Goal: Task Accomplishment & Management: Manage account settings

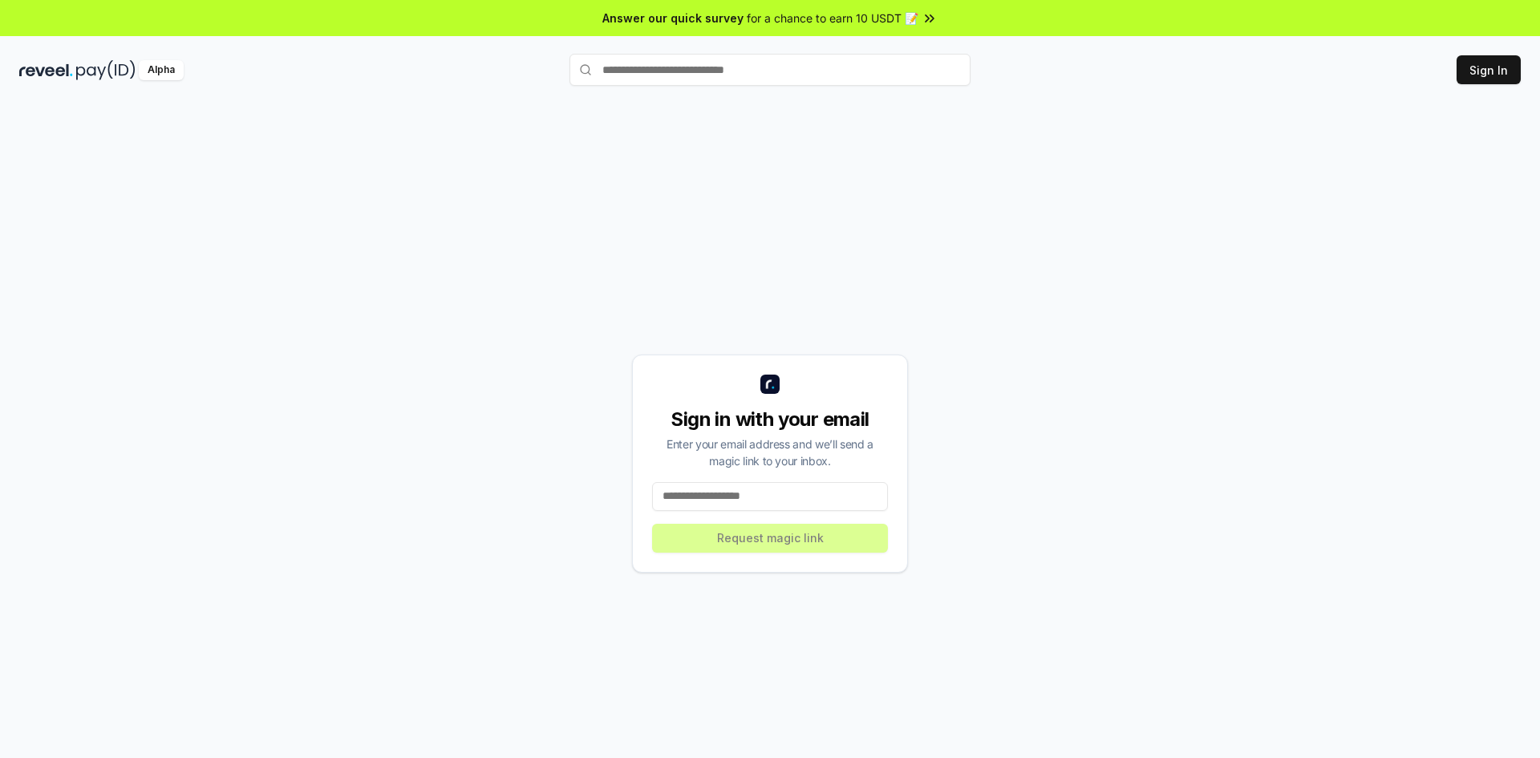
click at [789, 493] on input at bounding box center [770, 496] width 236 height 29
type input "*"
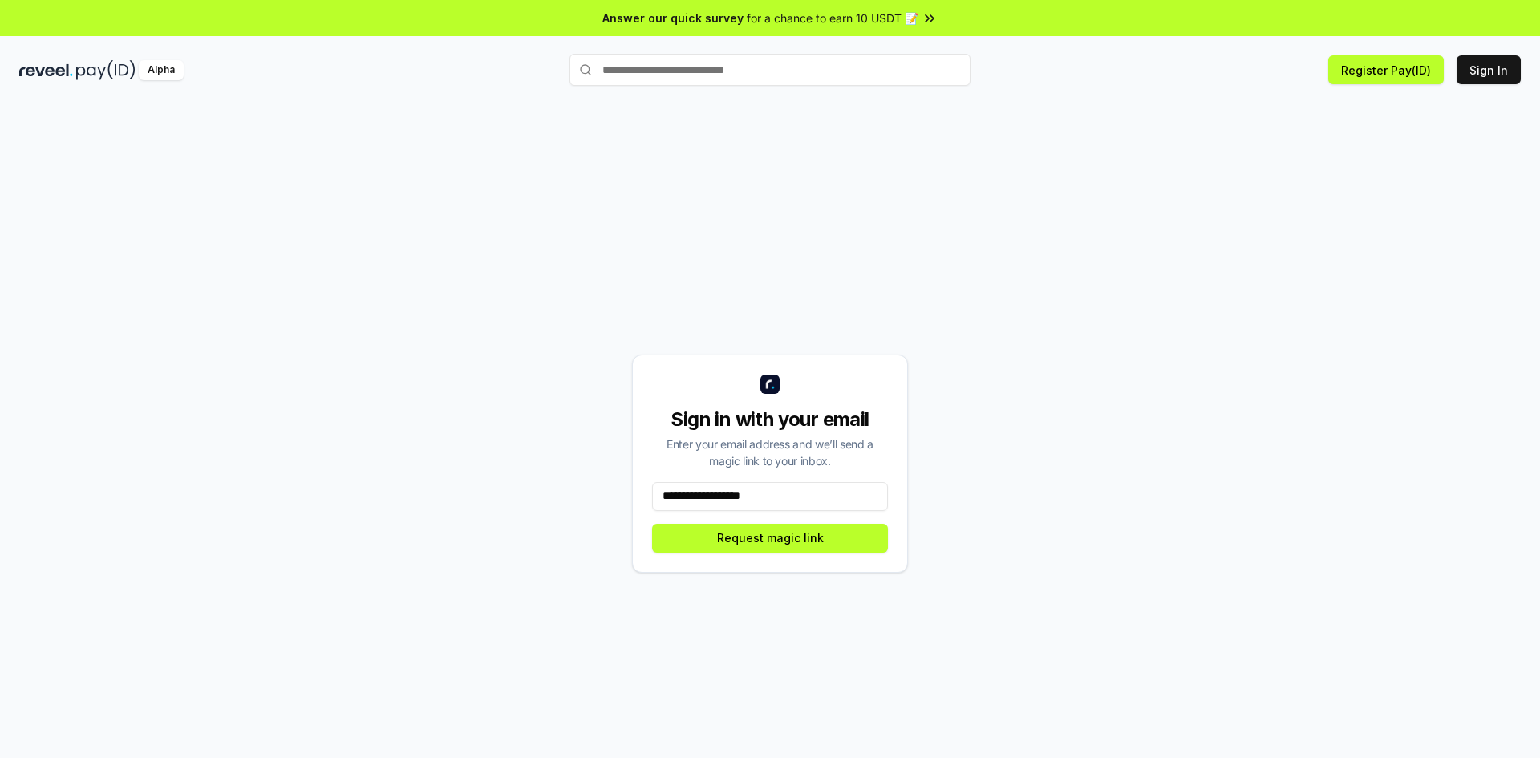
type input "**********"
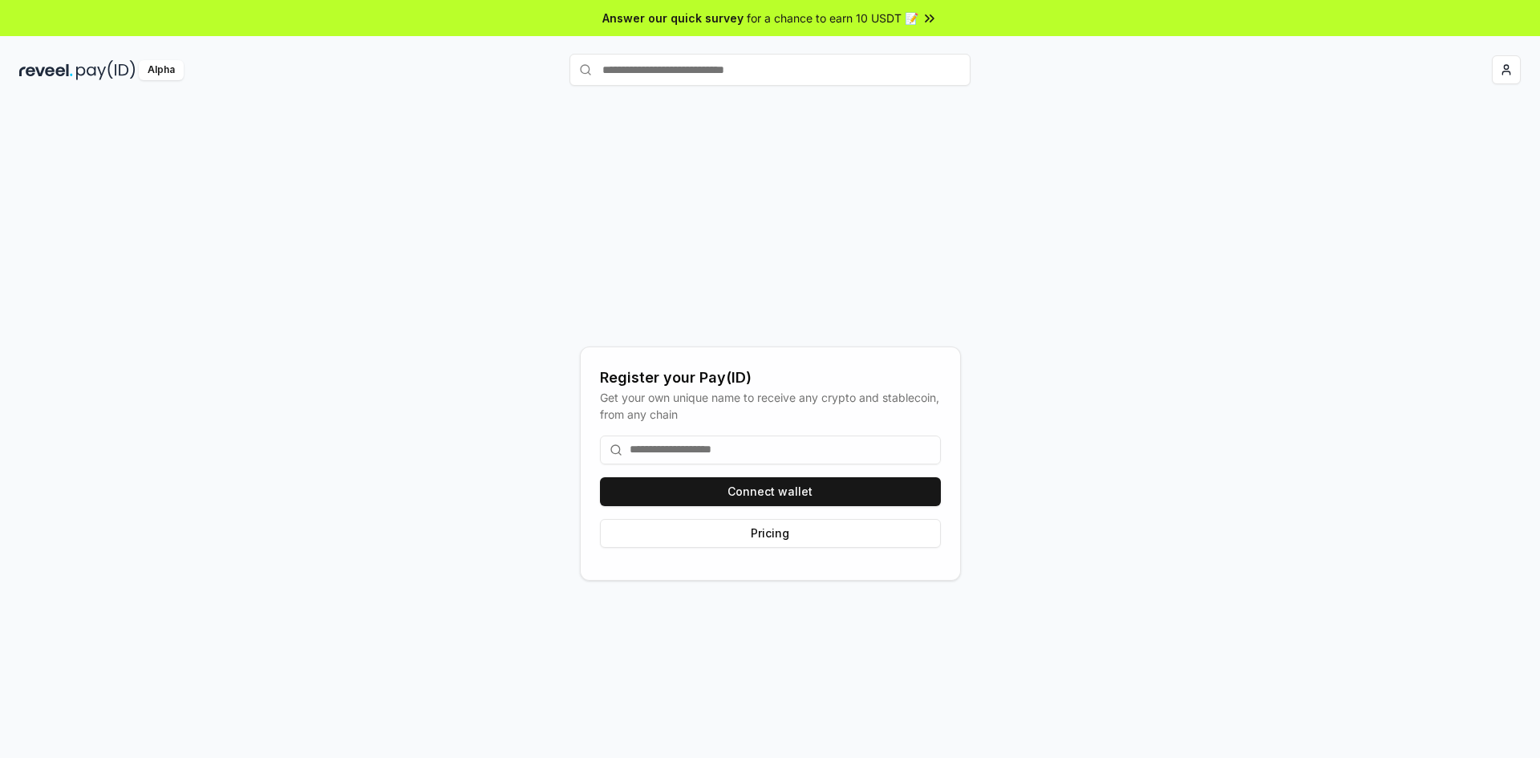
click at [680, 452] on input at bounding box center [770, 449] width 341 height 29
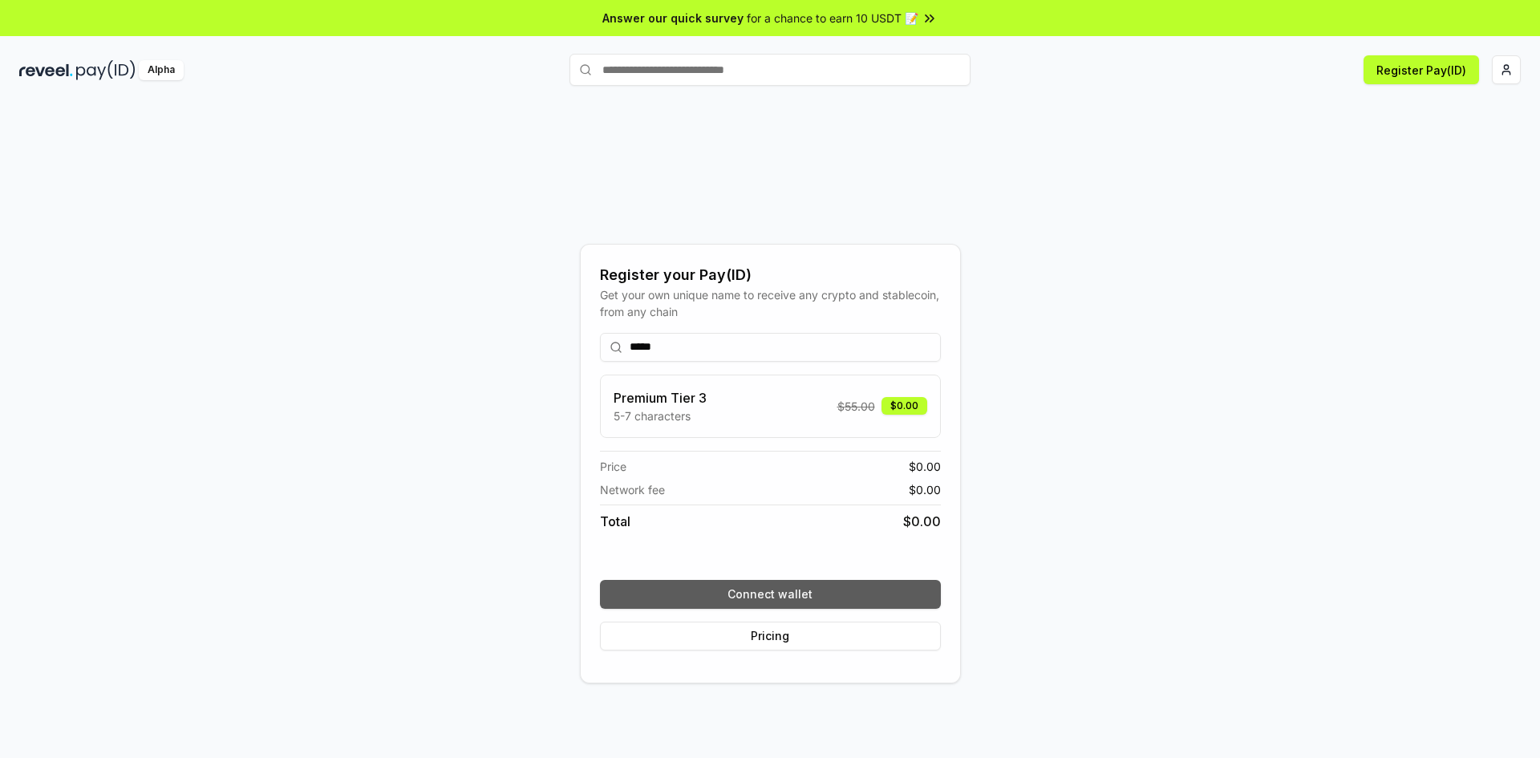
type input "*****"
click at [768, 589] on button "Connect wallet" at bounding box center [770, 594] width 341 height 29
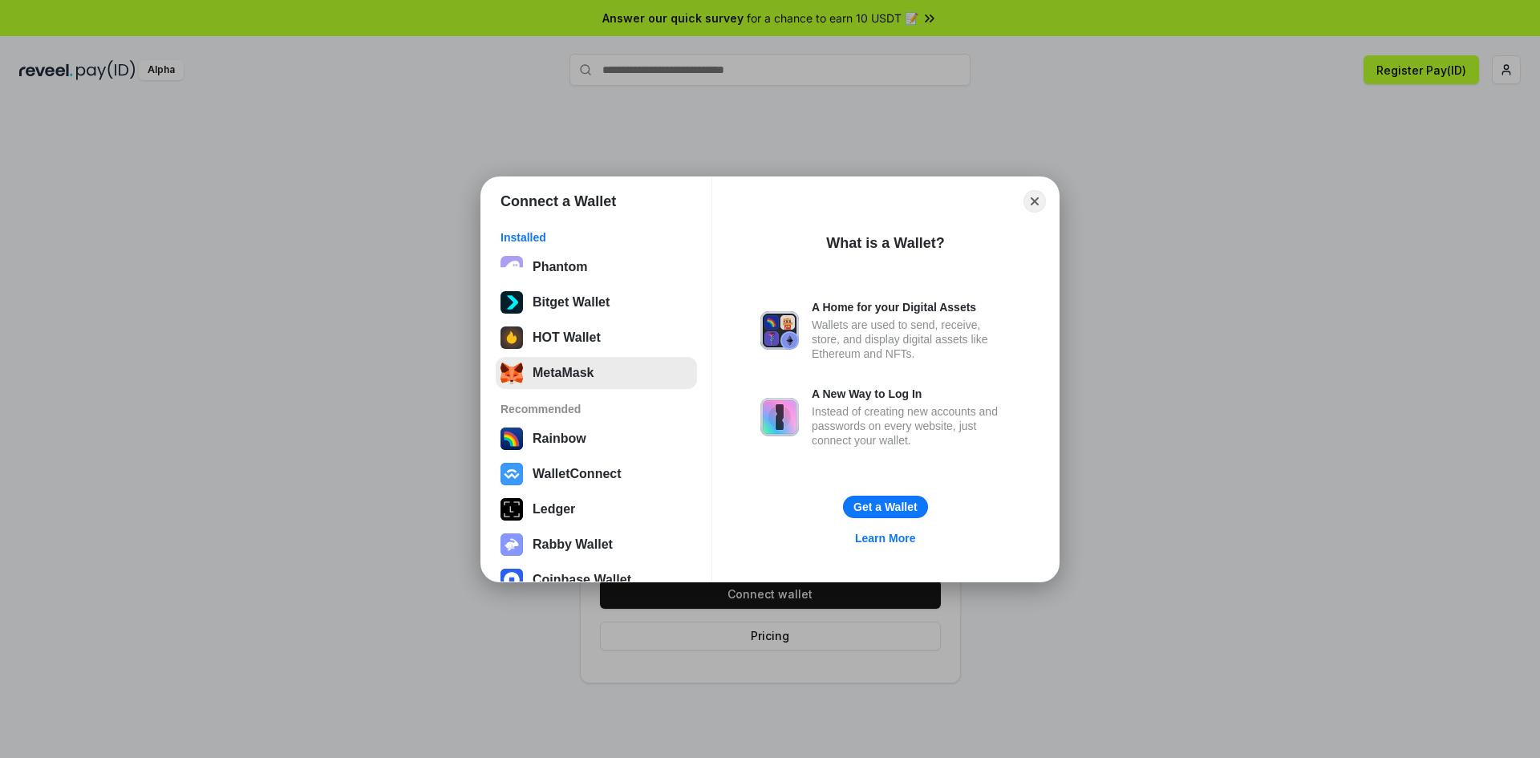
click at [571, 370] on button "MetaMask" at bounding box center [596, 373] width 201 height 32
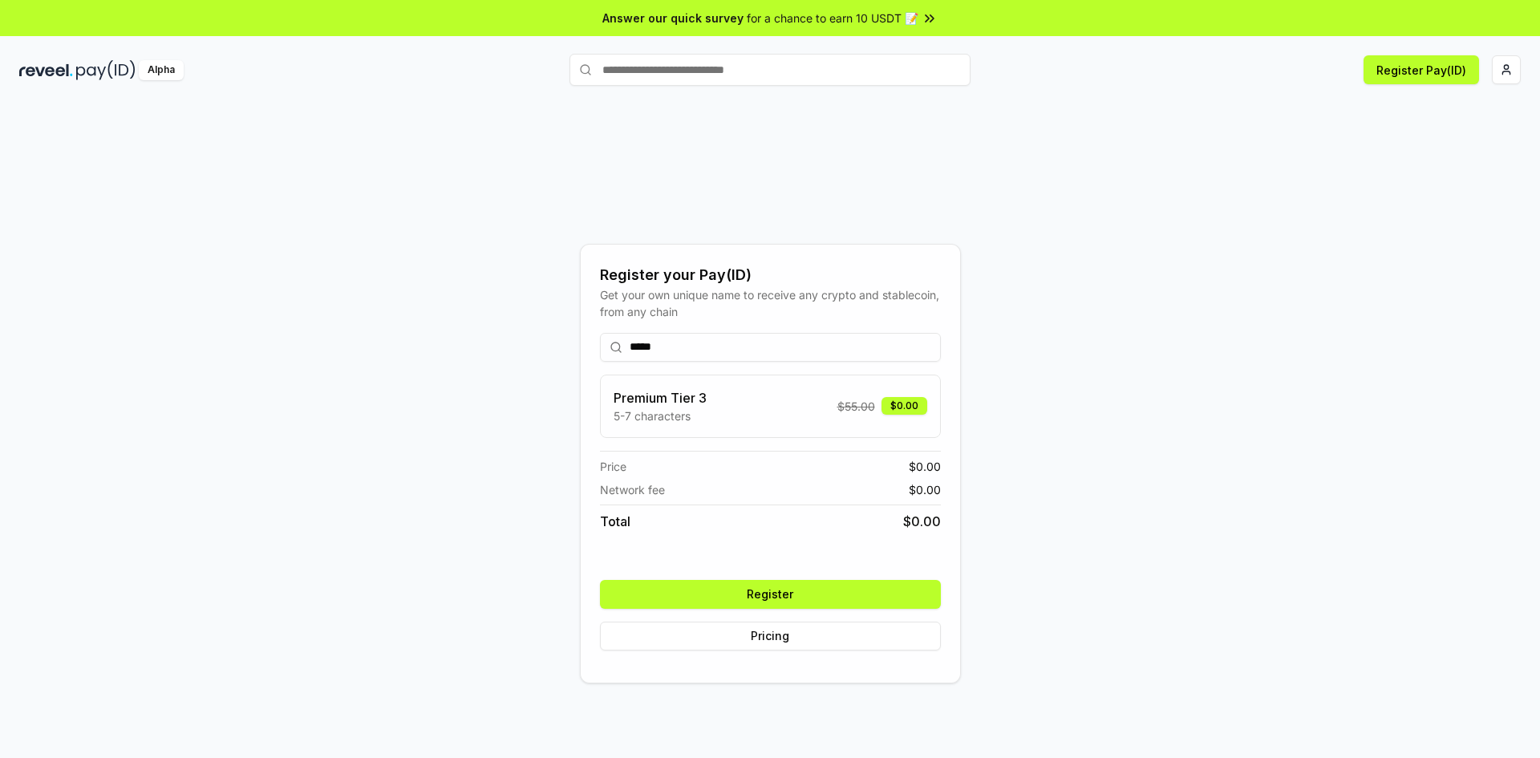
click at [842, 592] on button "Register" at bounding box center [770, 594] width 341 height 29
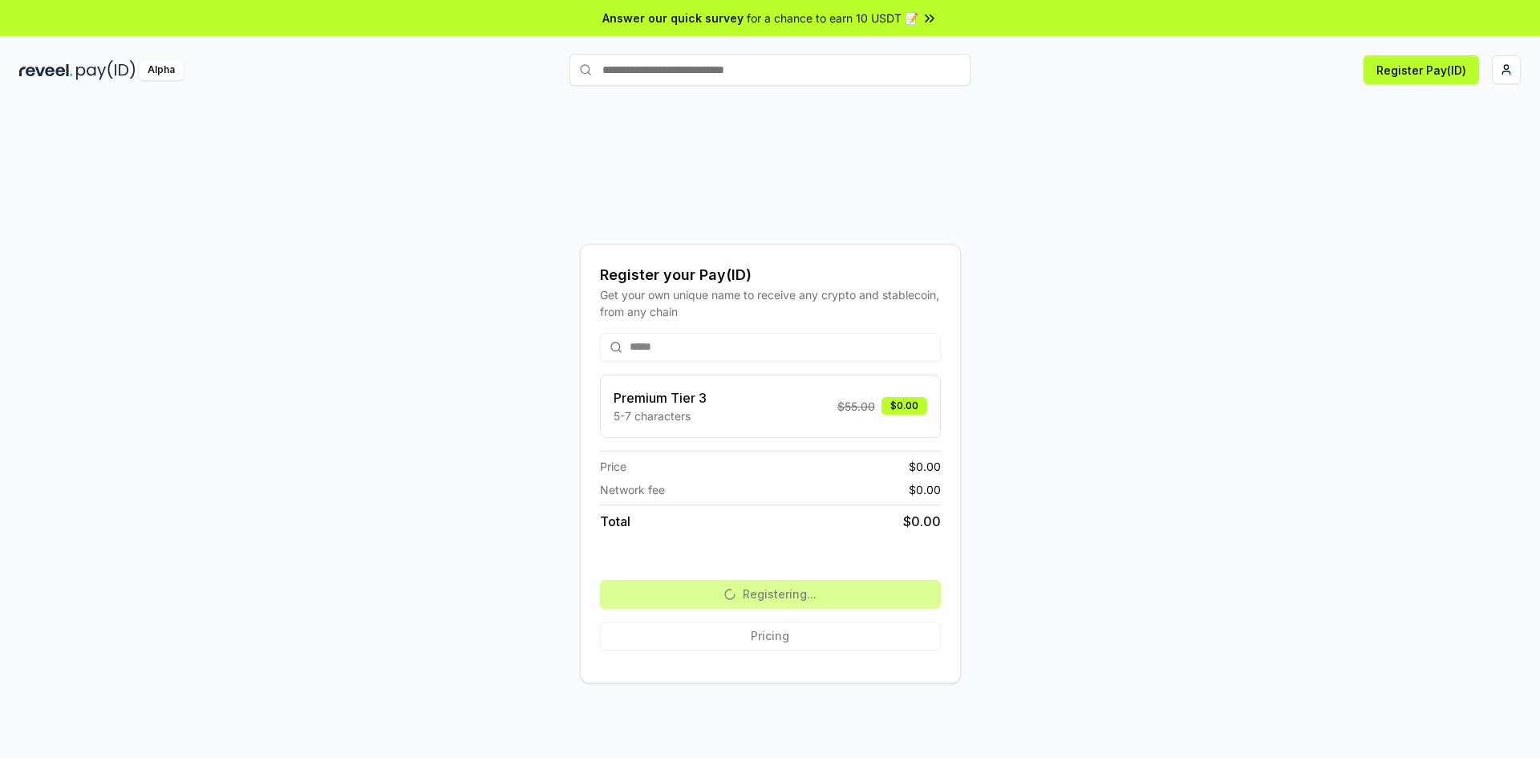
click at [928, 754] on div "Register your Pay(ID) Get your own unique name to receive any crypto and stable…" at bounding box center [769, 463] width 1501 height 681
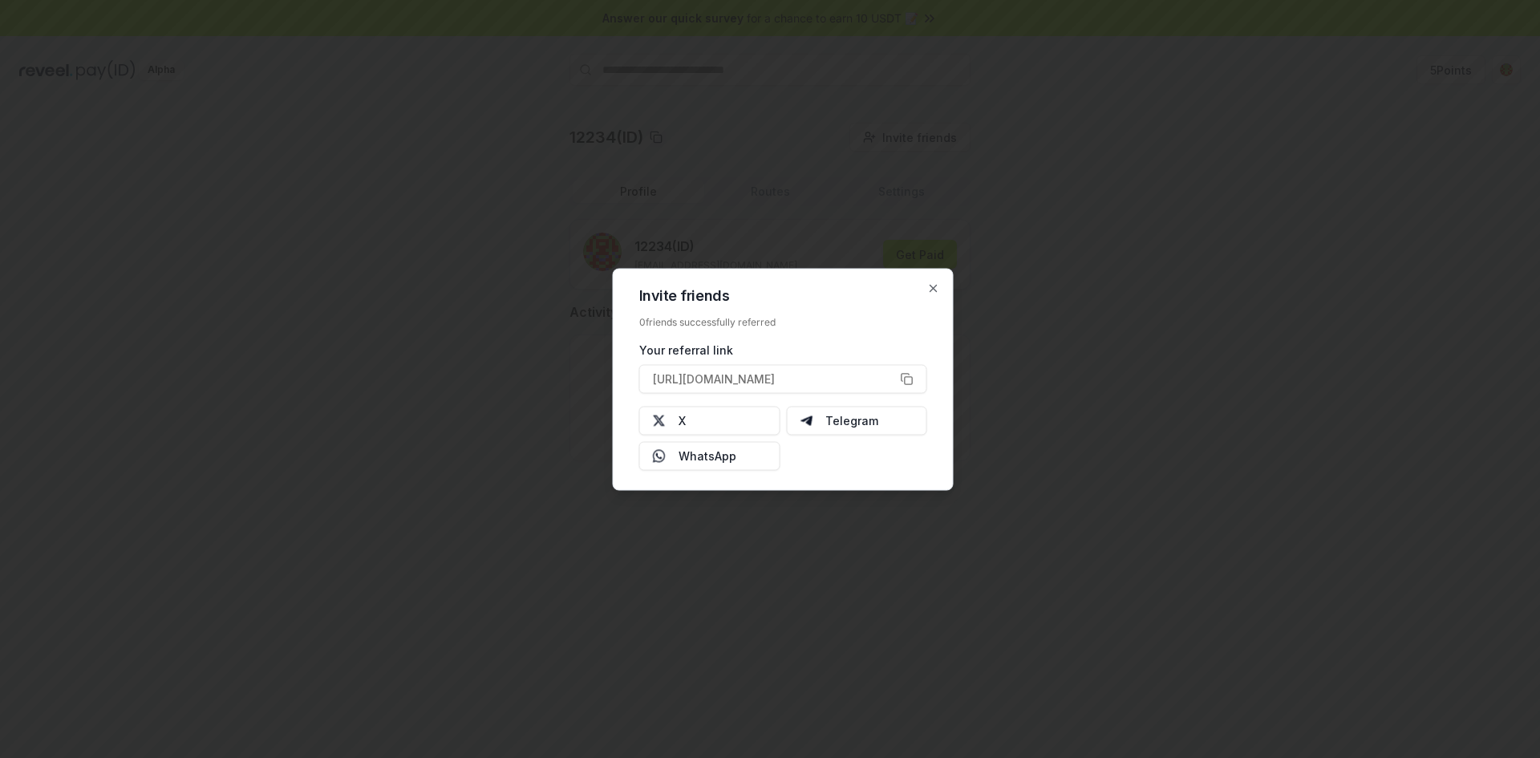
click at [0, 384] on div at bounding box center [770, 379] width 1540 height 758
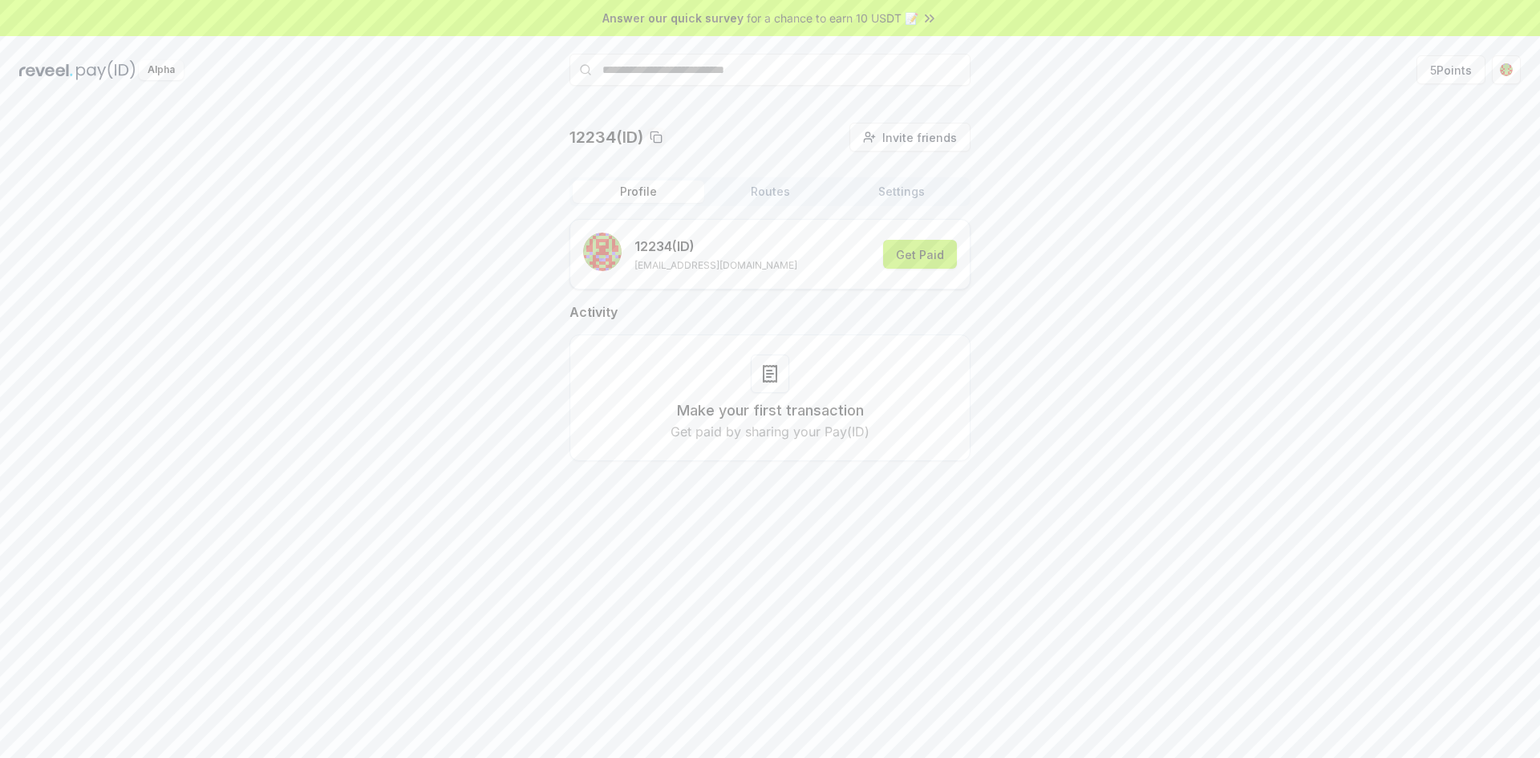
click at [925, 257] on button "Get Paid" at bounding box center [920, 254] width 74 height 29
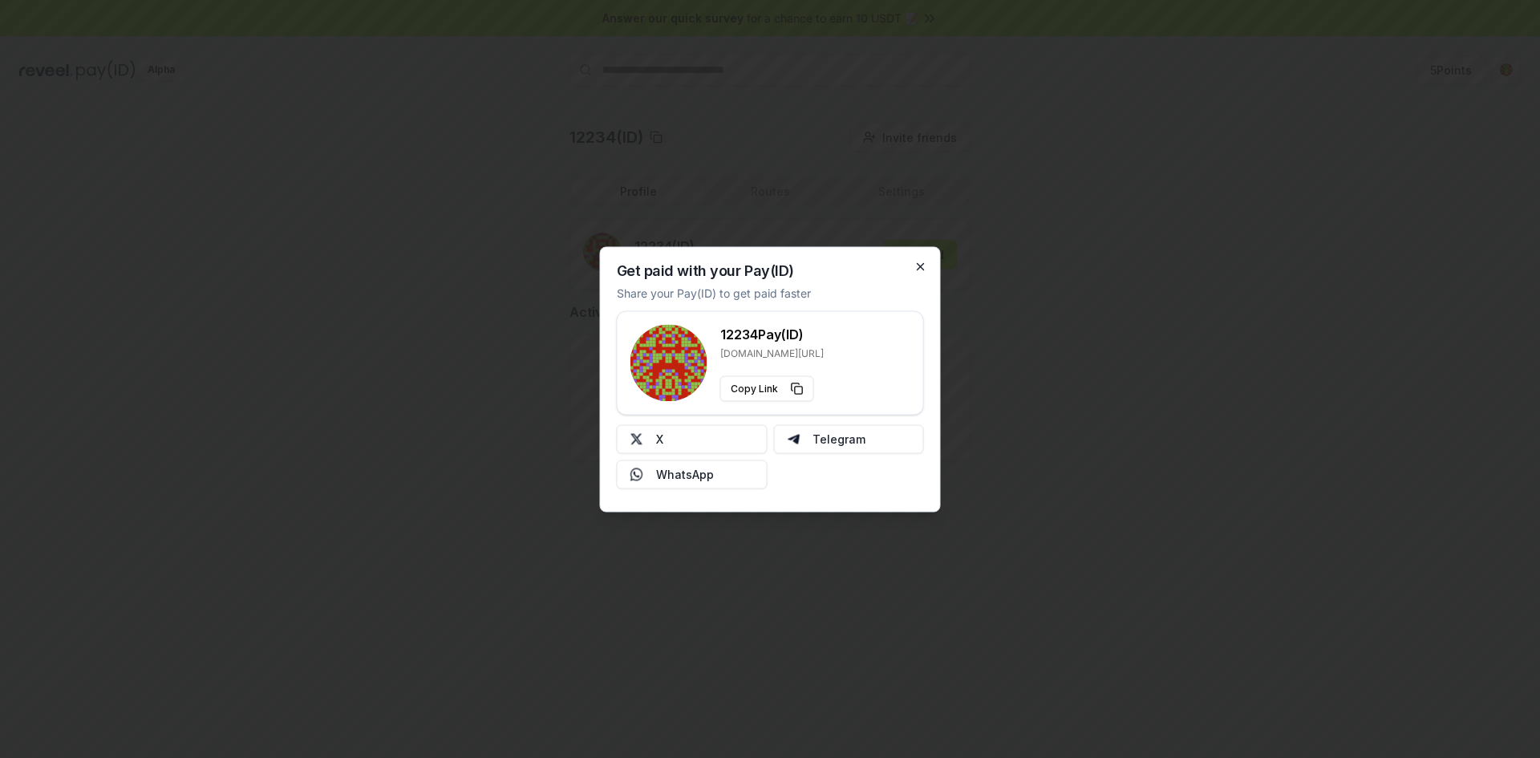
click at [912, 268] on div "Get paid with your Pay(ID) Share your Pay(ID) to get paid faster 12234 Pay(ID) …" at bounding box center [770, 378] width 341 height 265
click at [937, 269] on div "Get paid with your Pay(ID) Share your Pay(ID) to get paid faster 12234 Pay(ID) …" at bounding box center [770, 378] width 341 height 265
click at [924, 268] on icon "button" at bounding box center [920, 266] width 13 height 13
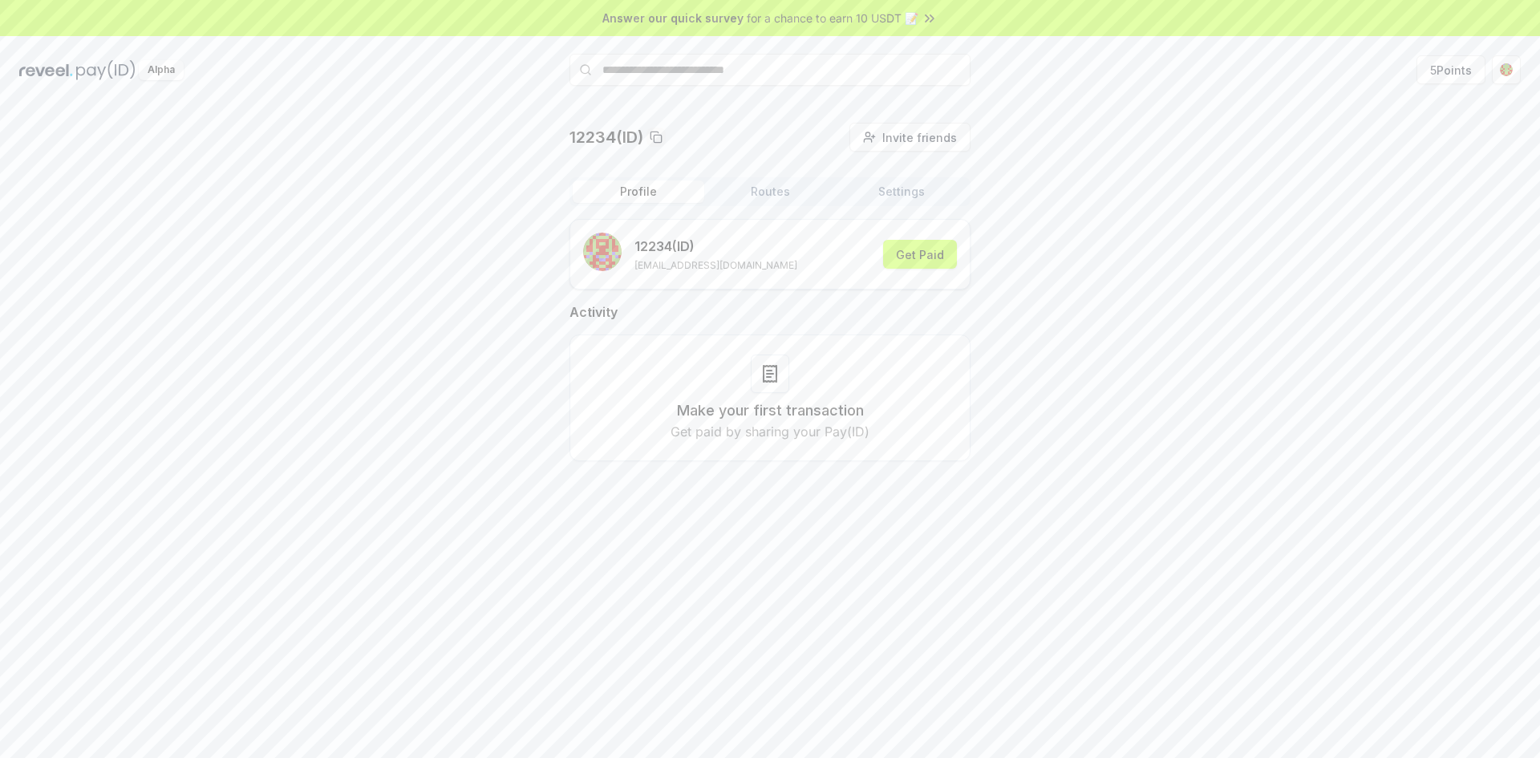
drag, startPoint x: 775, startPoint y: 319, endPoint x: 776, endPoint y: 344, distance: 24.9
click at [775, 327] on div "Activity Make your first transaction Get paid by sharing your Pay(ID)" at bounding box center [769, 381] width 401 height 159
drag, startPoint x: 776, startPoint y: 362, endPoint x: 780, endPoint y: 373, distance: 11.9
click at [778, 370] on div at bounding box center [770, 373] width 38 height 38
drag, startPoint x: 780, startPoint y: 372, endPoint x: 800, endPoint y: 221, distance: 152.0
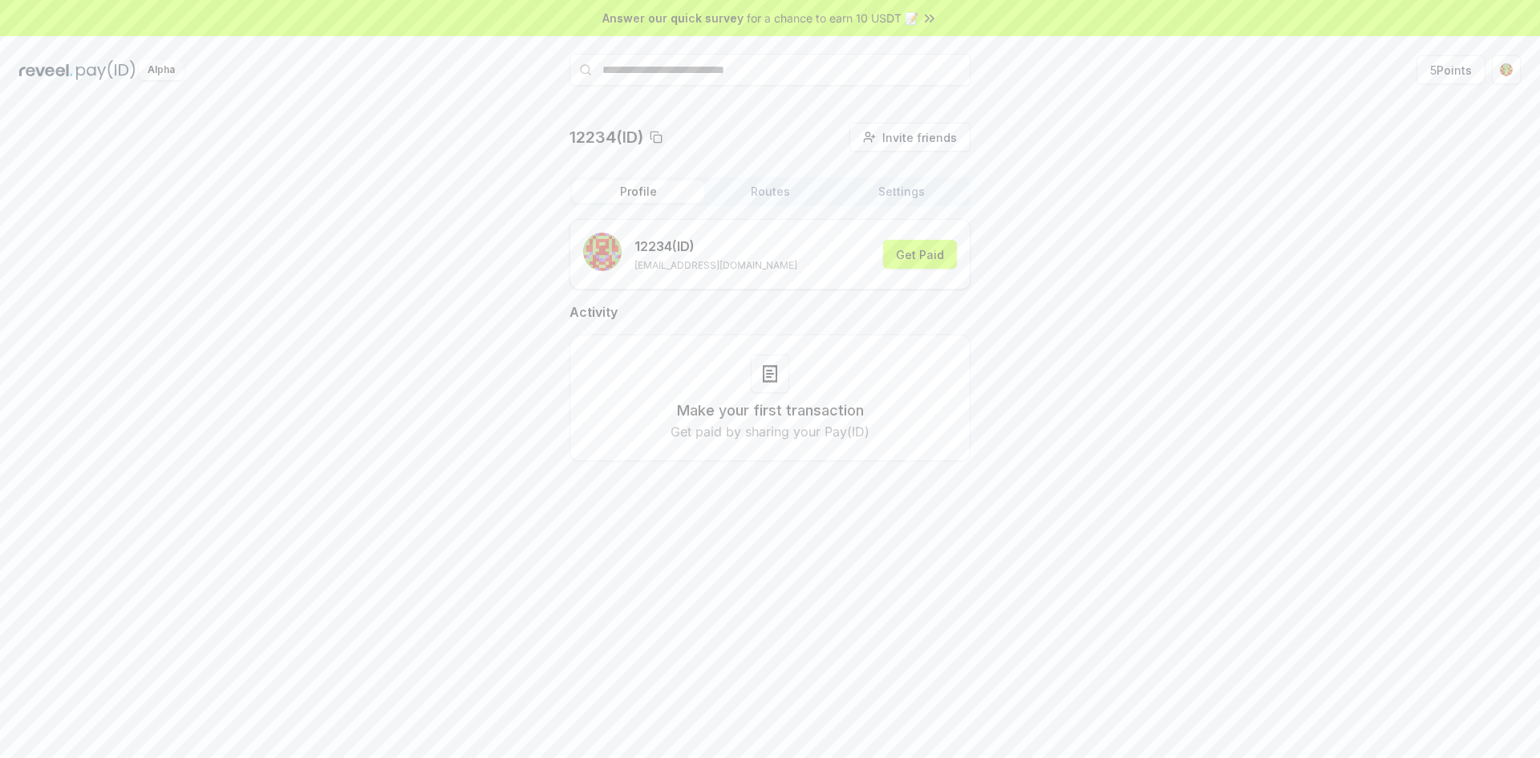
click at [781, 367] on div at bounding box center [770, 373] width 38 height 38
click at [807, 201] on button "Routes" at bounding box center [770, 191] width 132 height 22
click at [896, 191] on button "Settings" at bounding box center [902, 191] width 132 height 22
drag, startPoint x: 624, startPoint y: 193, endPoint x: 622, endPoint y: 180, distance: 13.1
click at [625, 195] on button "Profile" at bounding box center [639, 191] width 132 height 22
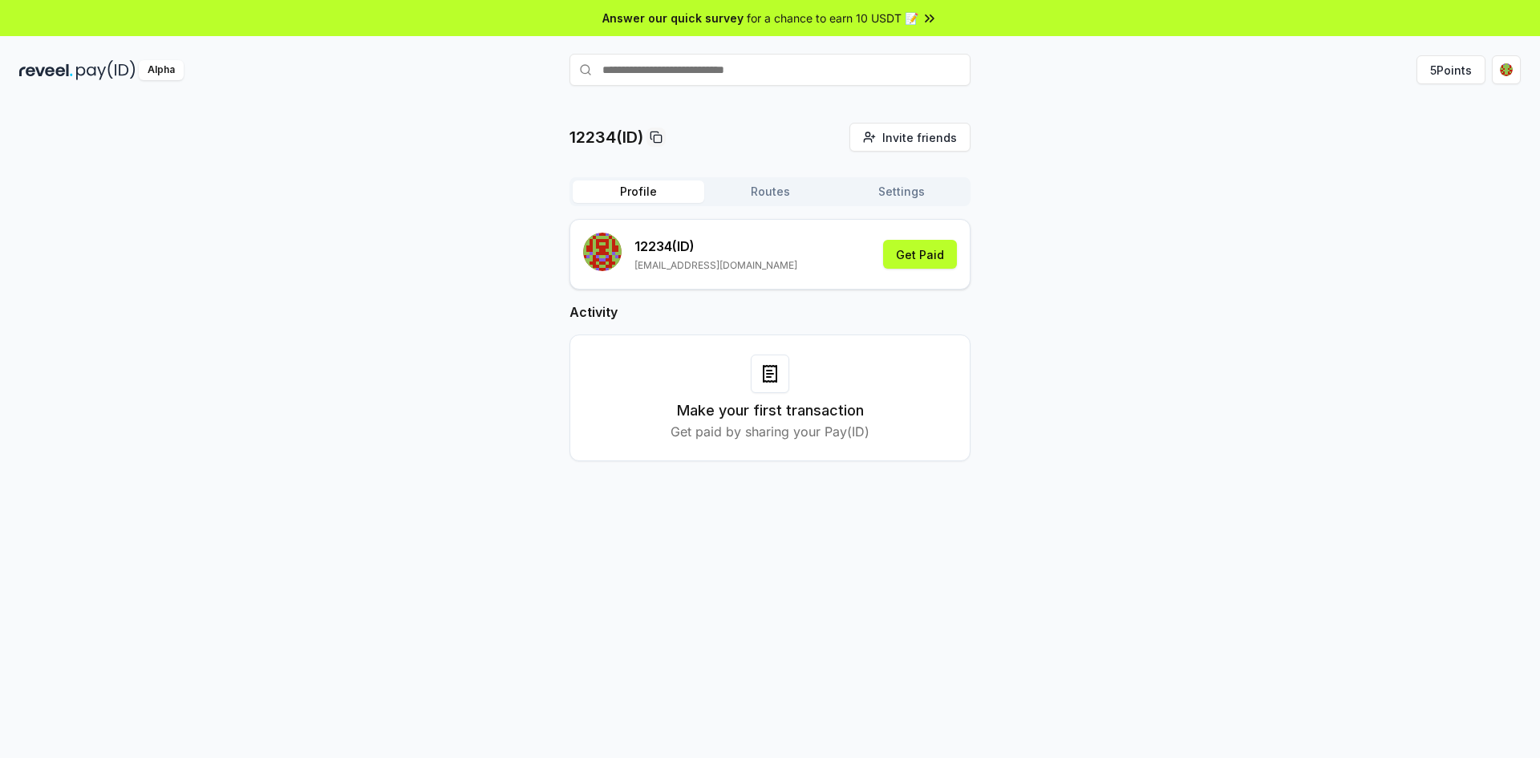
drag, startPoint x: 753, startPoint y: 192, endPoint x: 967, endPoint y: 205, distance: 214.5
click at [756, 193] on button "Routes" at bounding box center [770, 191] width 132 height 22
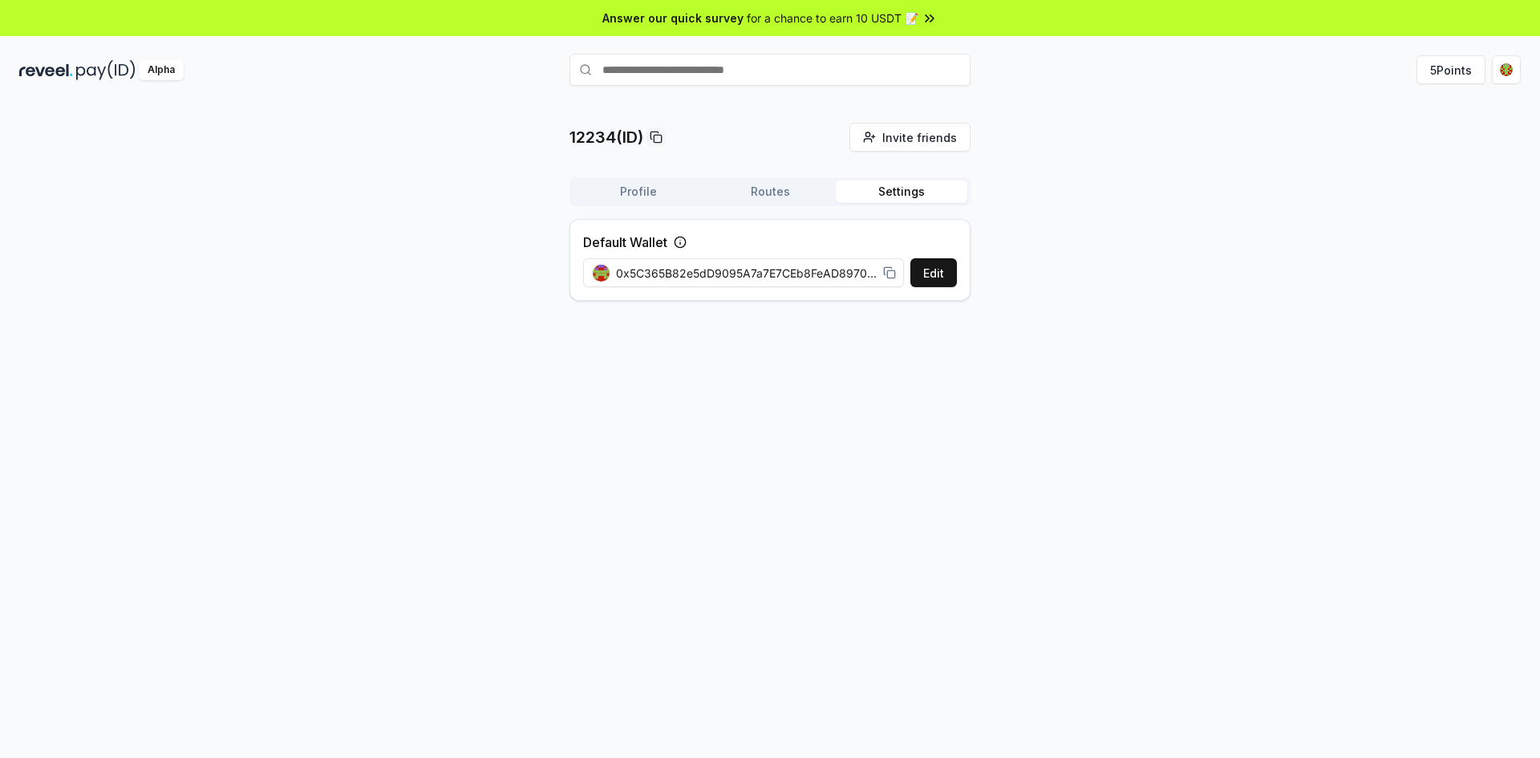
click at [922, 200] on button "Settings" at bounding box center [902, 191] width 132 height 22
click at [877, 189] on button "Settings" at bounding box center [902, 191] width 132 height 22
drag, startPoint x: 724, startPoint y: 193, endPoint x: 712, endPoint y: 192, distance: 12.1
click at [723, 193] on button "Routes" at bounding box center [770, 191] width 132 height 22
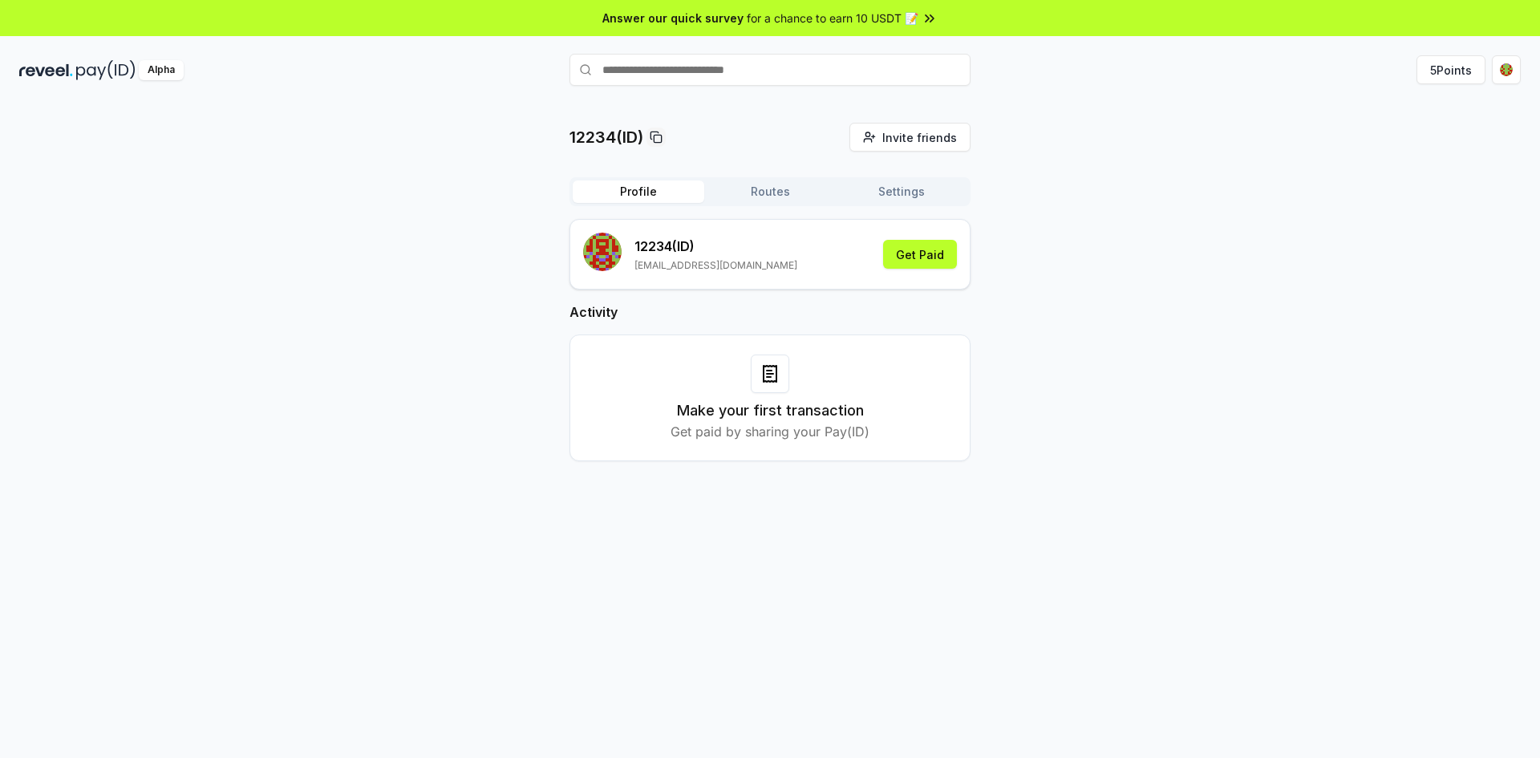
click at [683, 184] on button "Profile" at bounding box center [639, 191] width 132 height 22
click at [1446, 58] on button "5 Points" at bounding box center [1450, 69] width 69 height 29
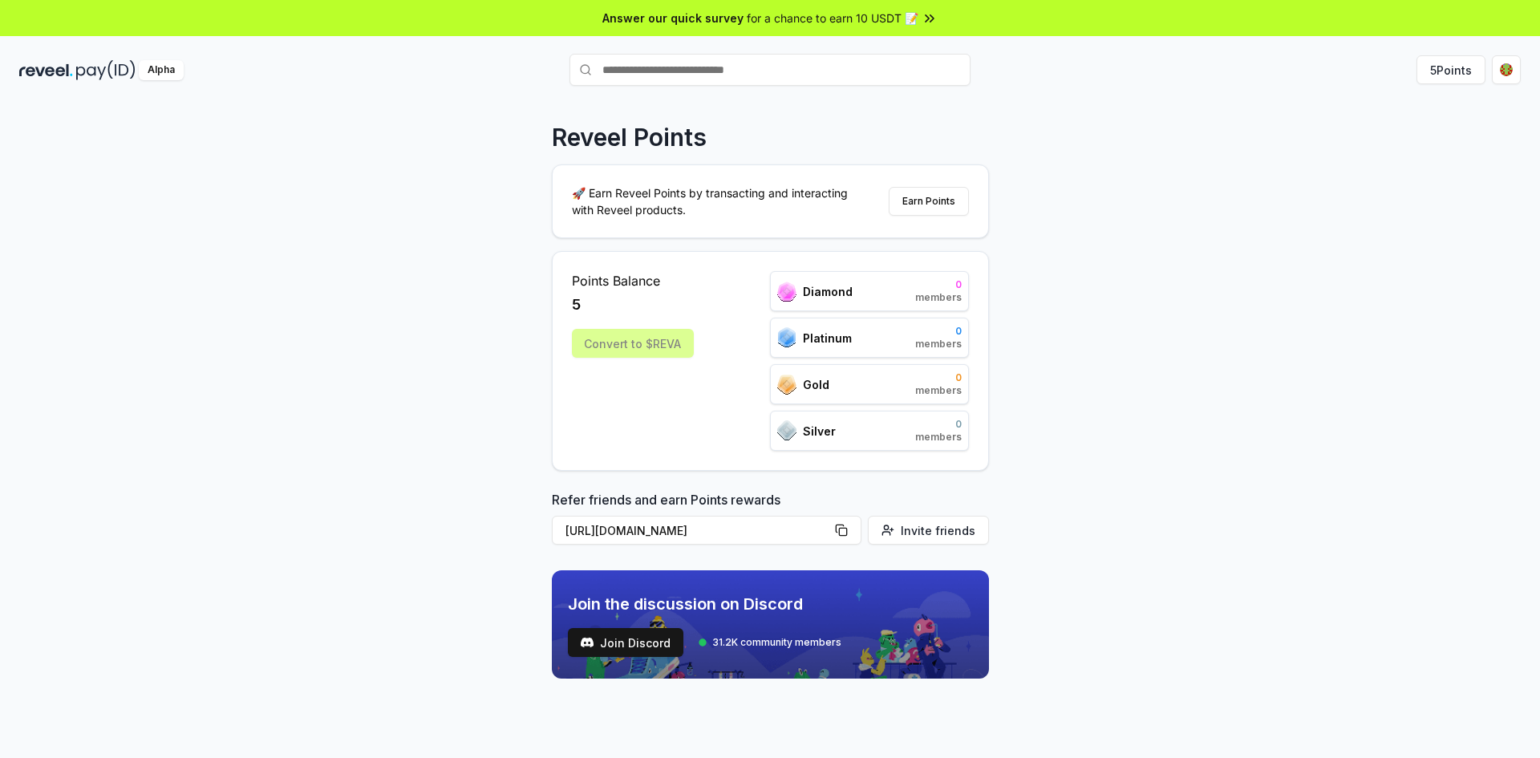
click at [618, 330] on div "Convert to $REVA" at bounding box center [633, 343] width 122 height 29
click at [631, 339] on div "Convert to $REVA" at bounding box center [633, 343] width 122 height 29
click at [901, 199] on button "Earn Points" at bounding box center [929, 201] width 80 height 29
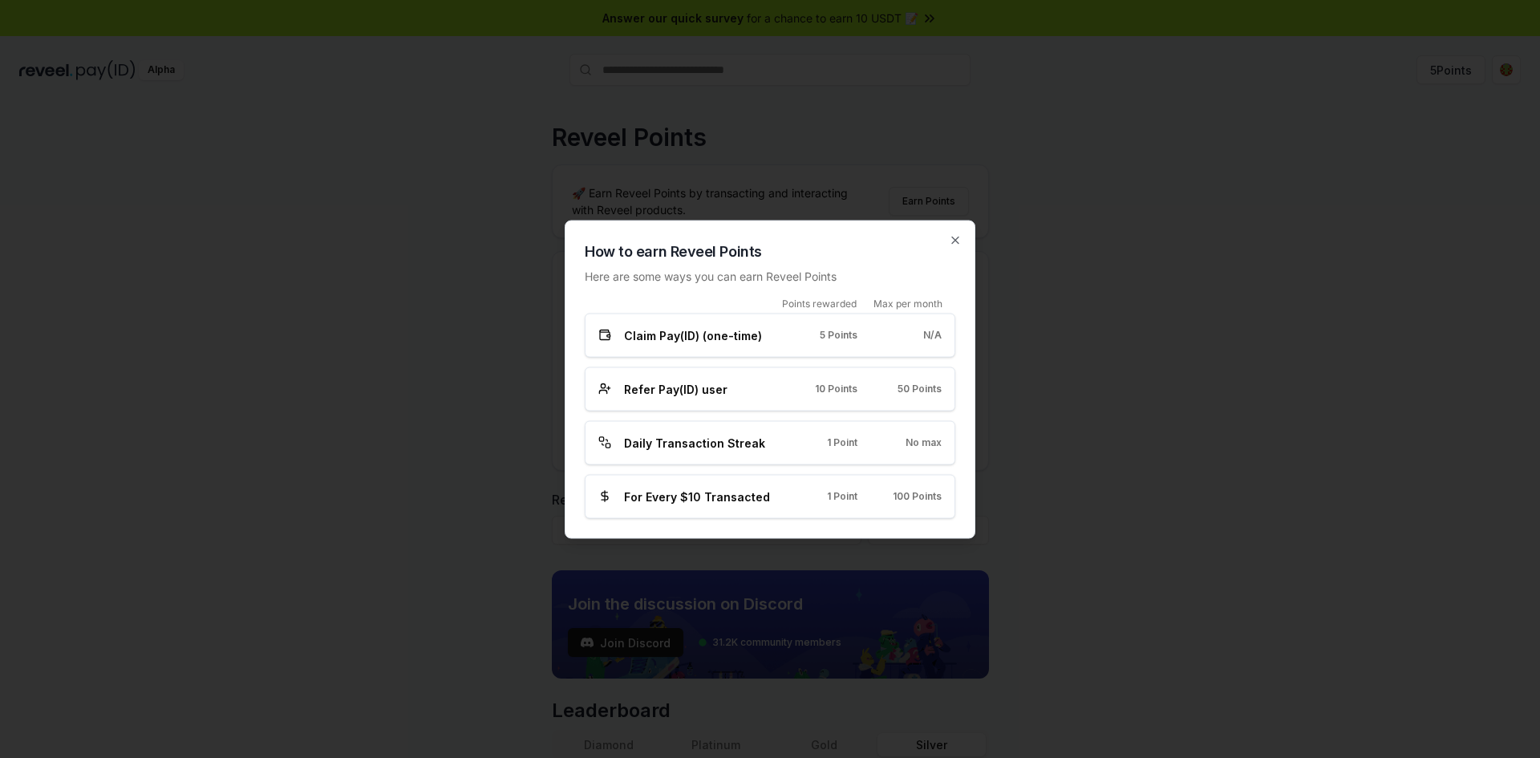
click at [718, 385] on span "Refer Pay(ID) user" at bounding box center [675, 388] width 103 height 17
click at [961, 241] on icon "button" at bounding box center [955, 239] width 13 height 13
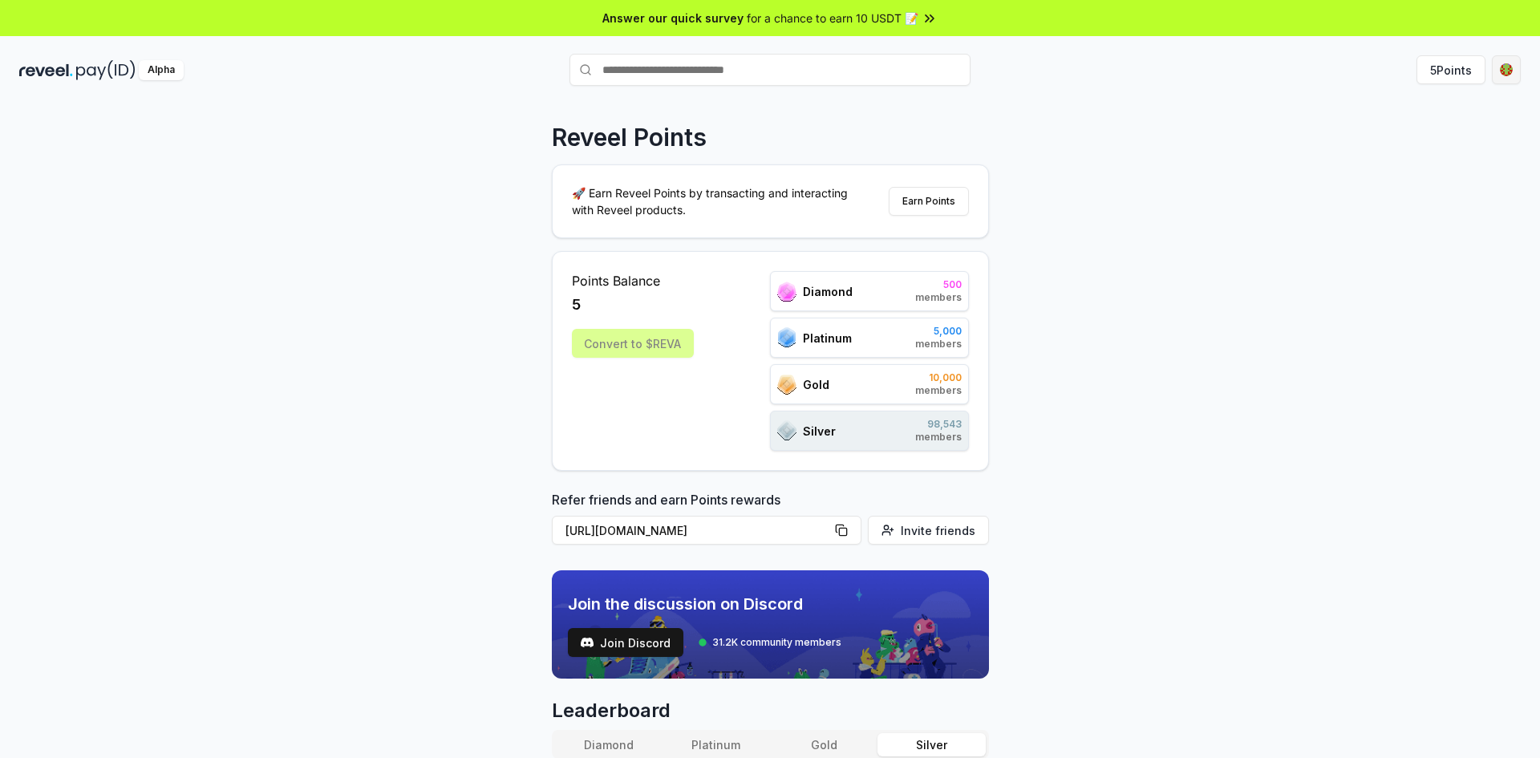
click at [1501, 70] on html "Answer our quick survey for a chance to earn 10 USDT 📝 Alpha 5 Points Reveel Po…" at bounding box center [770, 379] width 1540 height 758
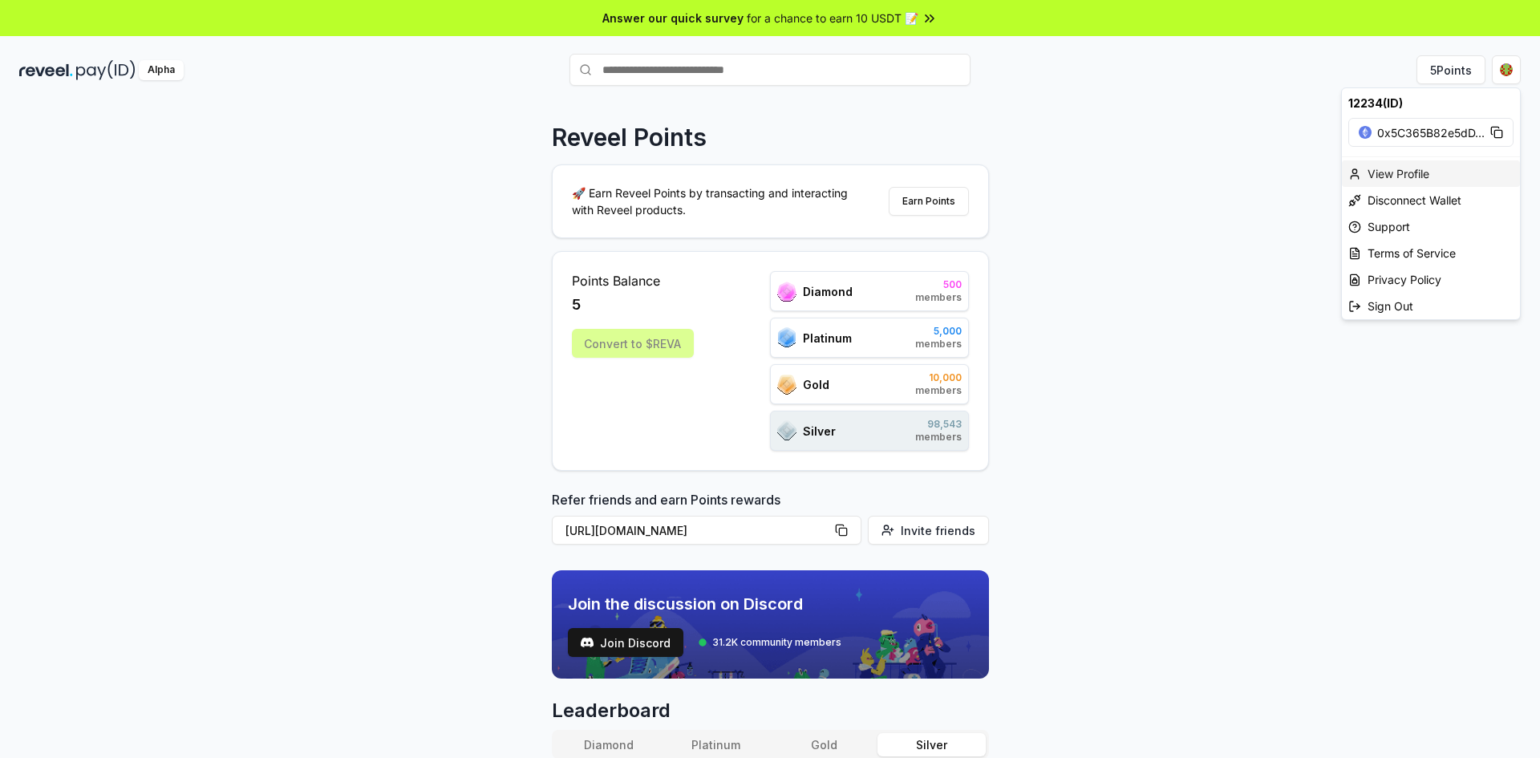
click at [1416, 169] on div "View Profile" at bounding box center [1431, 173] width 178 height 26
